Goal: Transaction & Acquisition: Purchase product/service

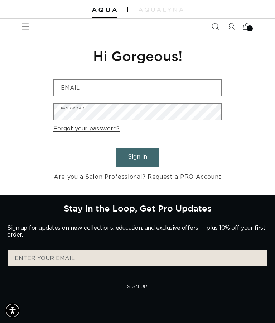
scroll to position [0, 474]
click at [249, 27] on span "1" at bounding box center [249, 28] width 1 height 6
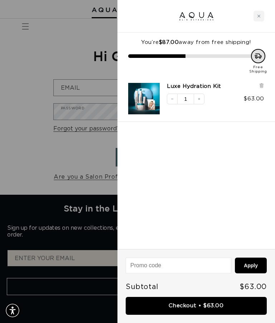
scroll to position [0, 0]
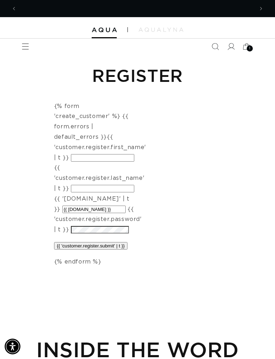
scroll to position [0, 474]
click at [116, 154] on input "{{ 'customer.register.first_name' | t }}" at bounding box center [102, 158] width 63 height 8
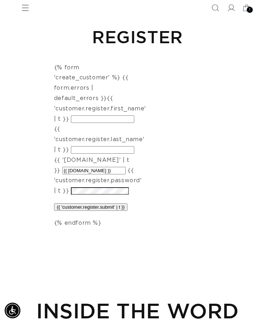
scroll to position [0, 237]
click at [102, 116] on input "{{ 'customer.register.first_name' | t }}" at bounding box center [102, 120] width 63 height 8
type input "Beth"
type input "M Martin"
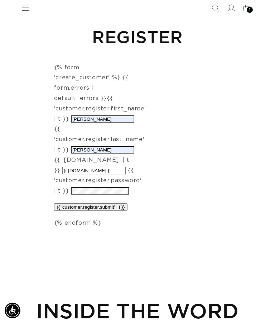
click at [110, 167] on input "{{ form.email }}" at bounding box center [93, 171] width 63 height 8
type input "{{ form.email }}bmd"
click at [24, 8] on icon "Menu" at bounding box center [25, 7] width 7 height 7
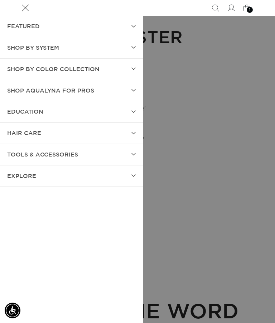
scroll to position [0, 0]
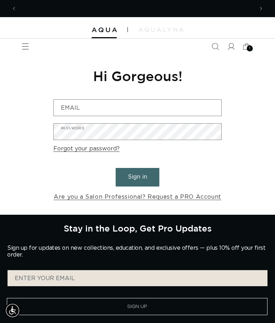
scroll to position [0, 237]
click at [22, 47] on icon "Menu" at bounding box center [25, 46] width 7 height 7
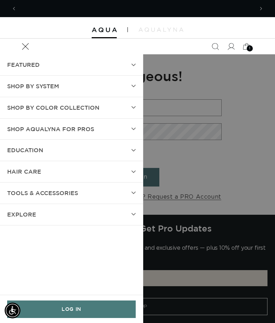
click at [33, 54] on summary "Menu" at bounding box center [26, 47] width 16 height 16
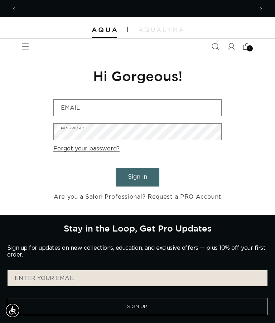
scroll to position [0, 0]
click at [248, 48] on div "1 1" at bounding box center [249, 48] width 6 height 6
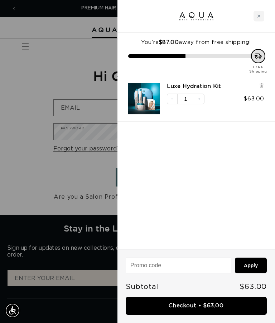
click at [219, 305] on link "Checkout • $63.00" at bounding box center [196, 306] width 141 height 18
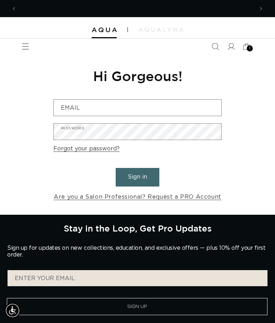
scroll to position [0, 474]
click at [246, 45] on icon at bounding box center [247, 47] width 16 height 16
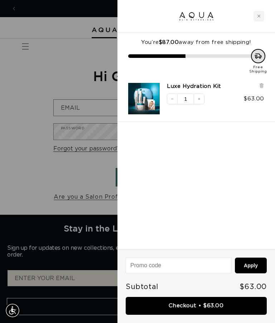
scroll to position [0, 0]
